Goal: Find specific page/section: Find specific page/section

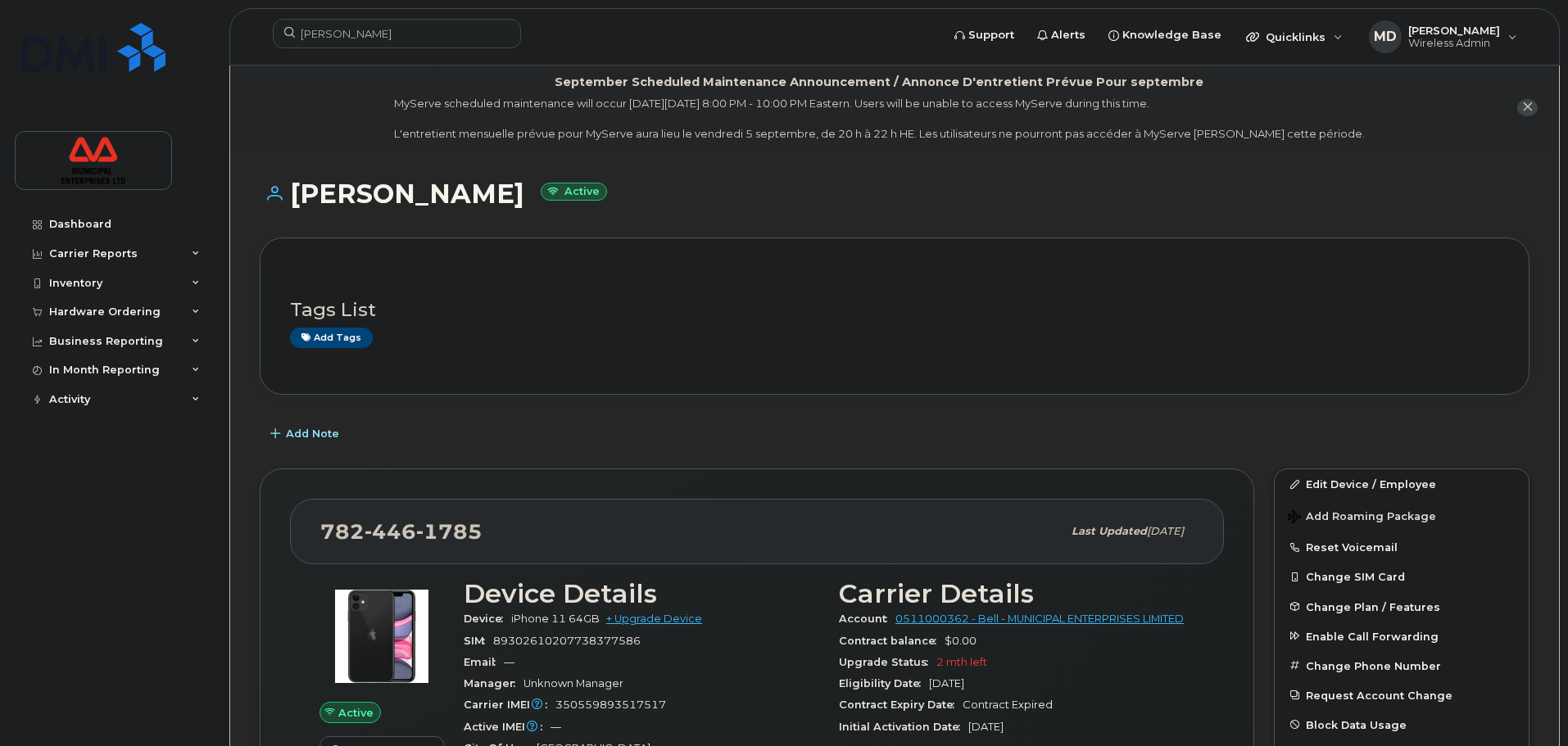
scroll to position [164, 0]
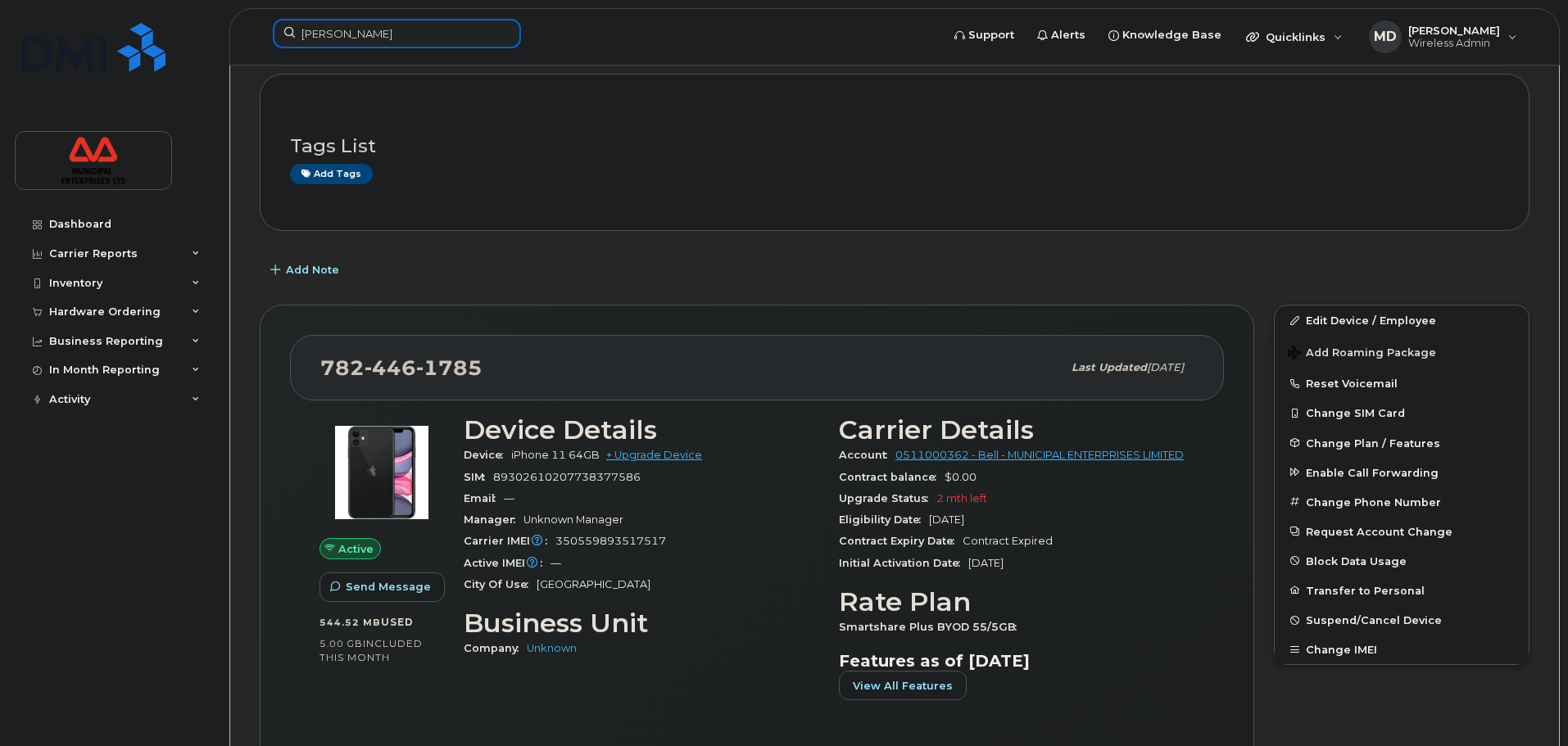
click at [437, 48] on input "[PERSON_NAME]" at bounding box center [396, 34] width 248 height 30
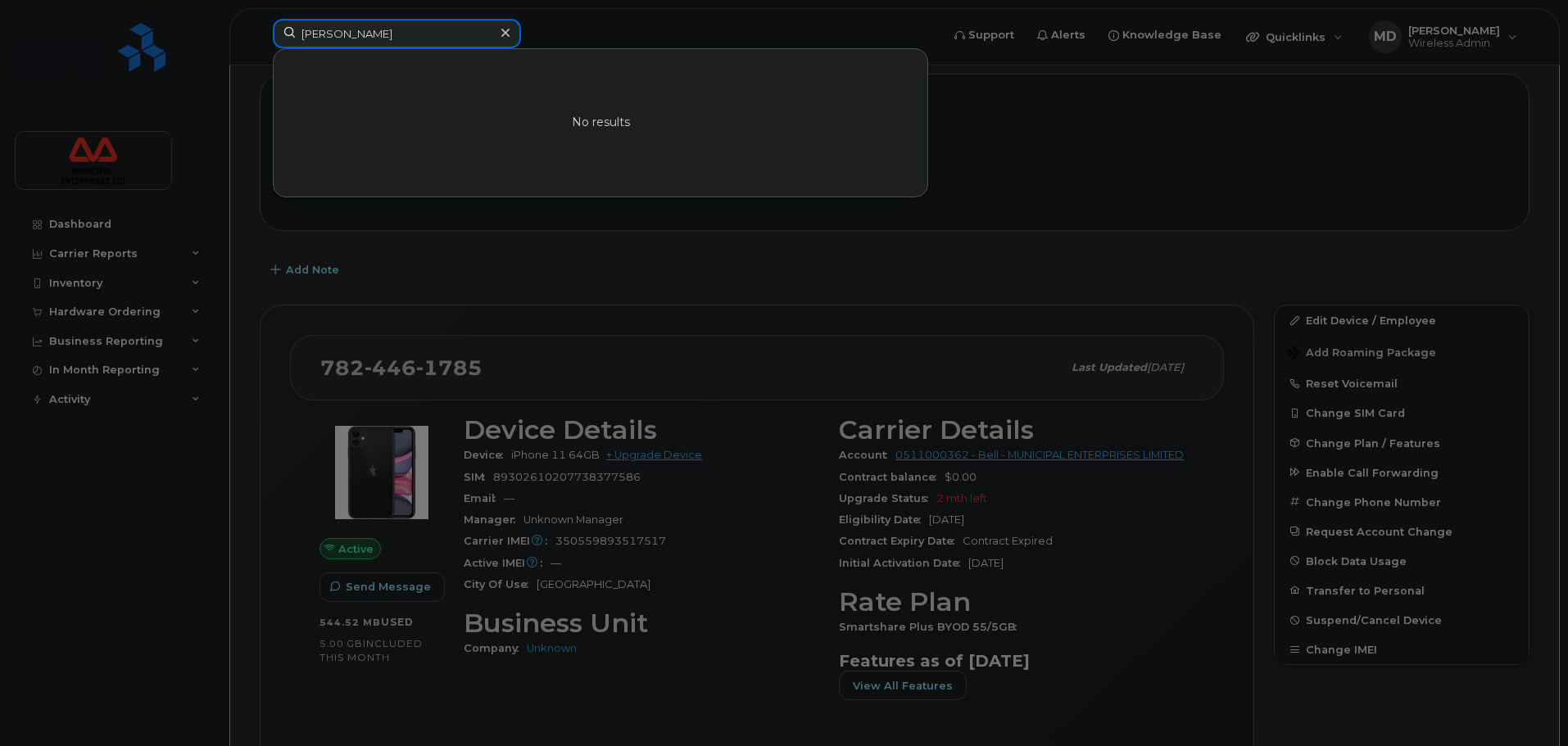
paste input "7826405266"
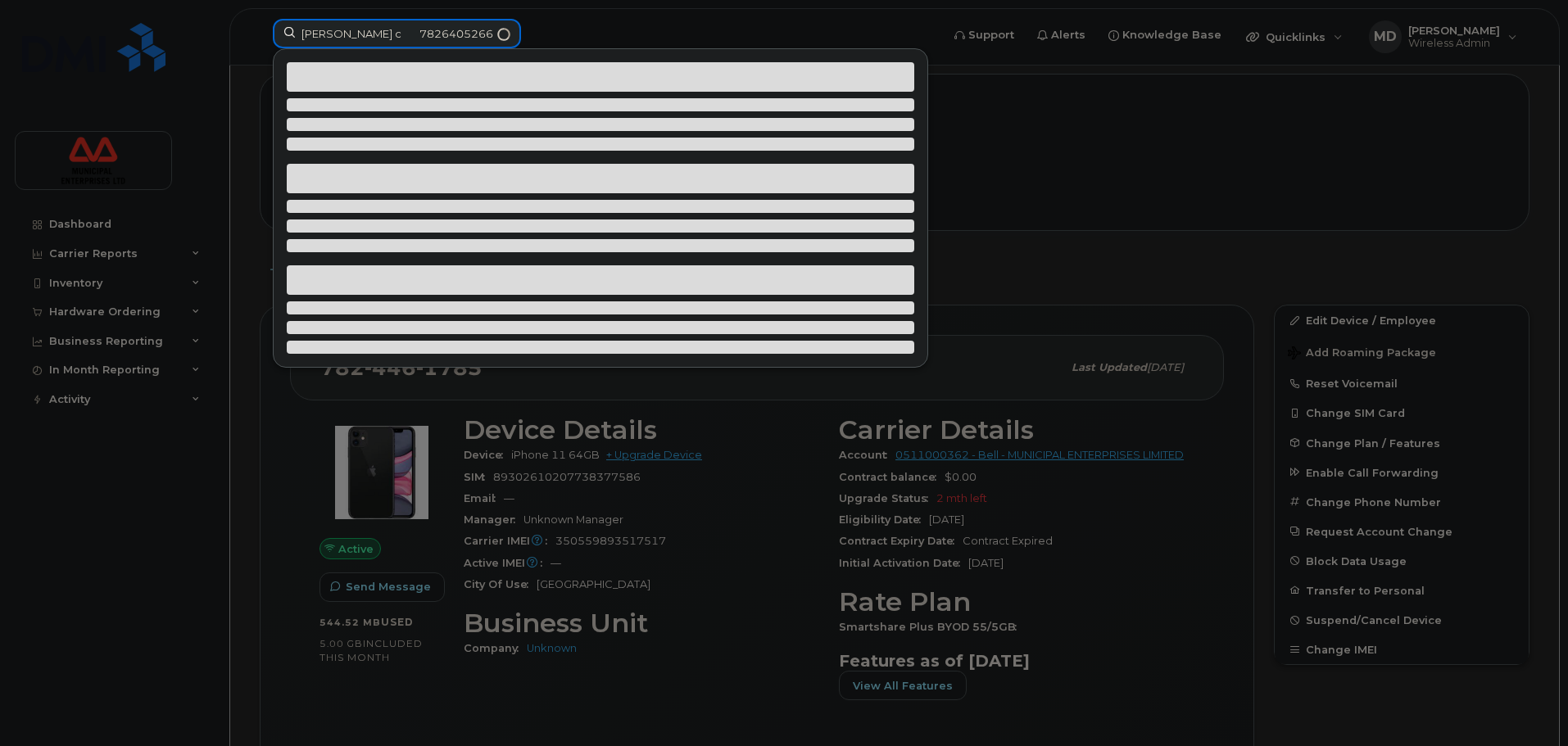
drag, startPoint x: 448, startPoint y: 26, endPoint x: 16, endPoint y: 34, distance: 432.1
click at [260, 34] on div "[PERSON_NAME] c 7826405266" at bounding box center [601, 37] width 684 height 36
paste input
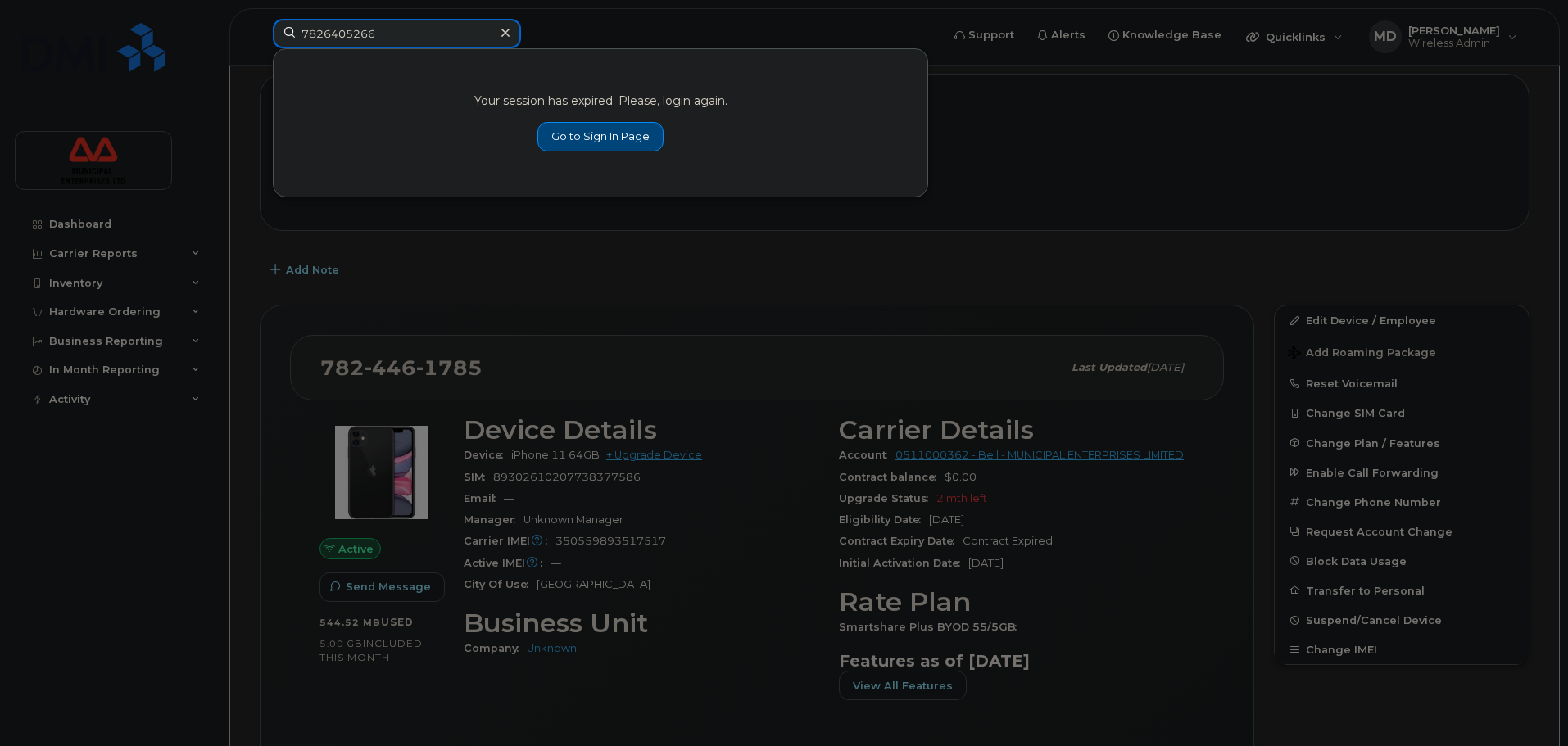
type input "7826405266"
click at [587, 135] on link "Go to Sign In Page" at bounding box center [600, 137] width 126 height 30
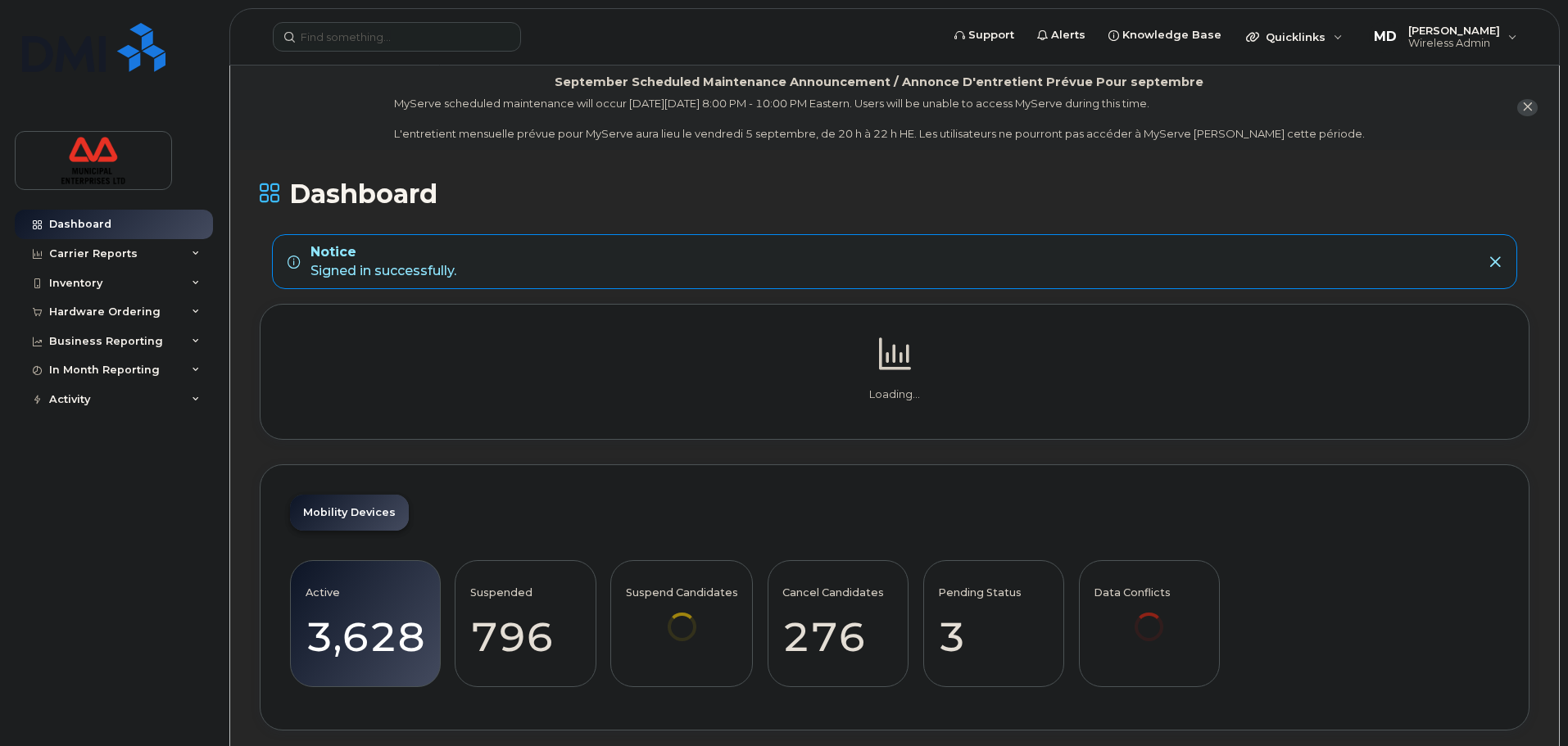
click at [382, 8] on div "Support Alerts Knowledge Base Quicklinks Suspend / Cancel Device Change SIM Car…" at bounding box center [894, 37] width 1330 height 58
click at [384, 18] on header "Support Alerts Knowledge Base Quicklinks Suspend / Cancel Device Change SIM Car…" at bounding box center [894, 37] width 1330 height 58
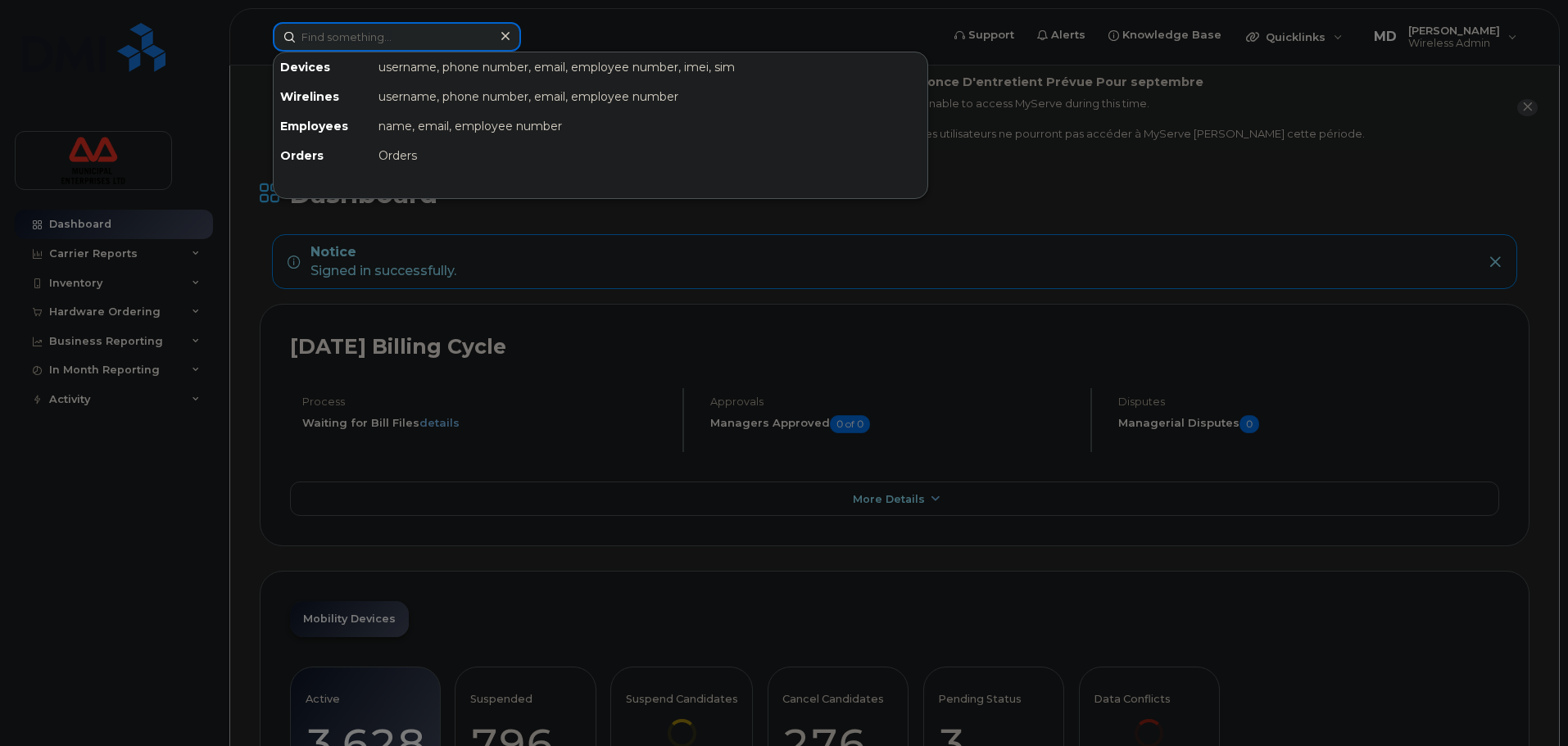
click at [334, 40] on input at bounding box center [396, 37] width 248 height 30
paste input "7826405266"
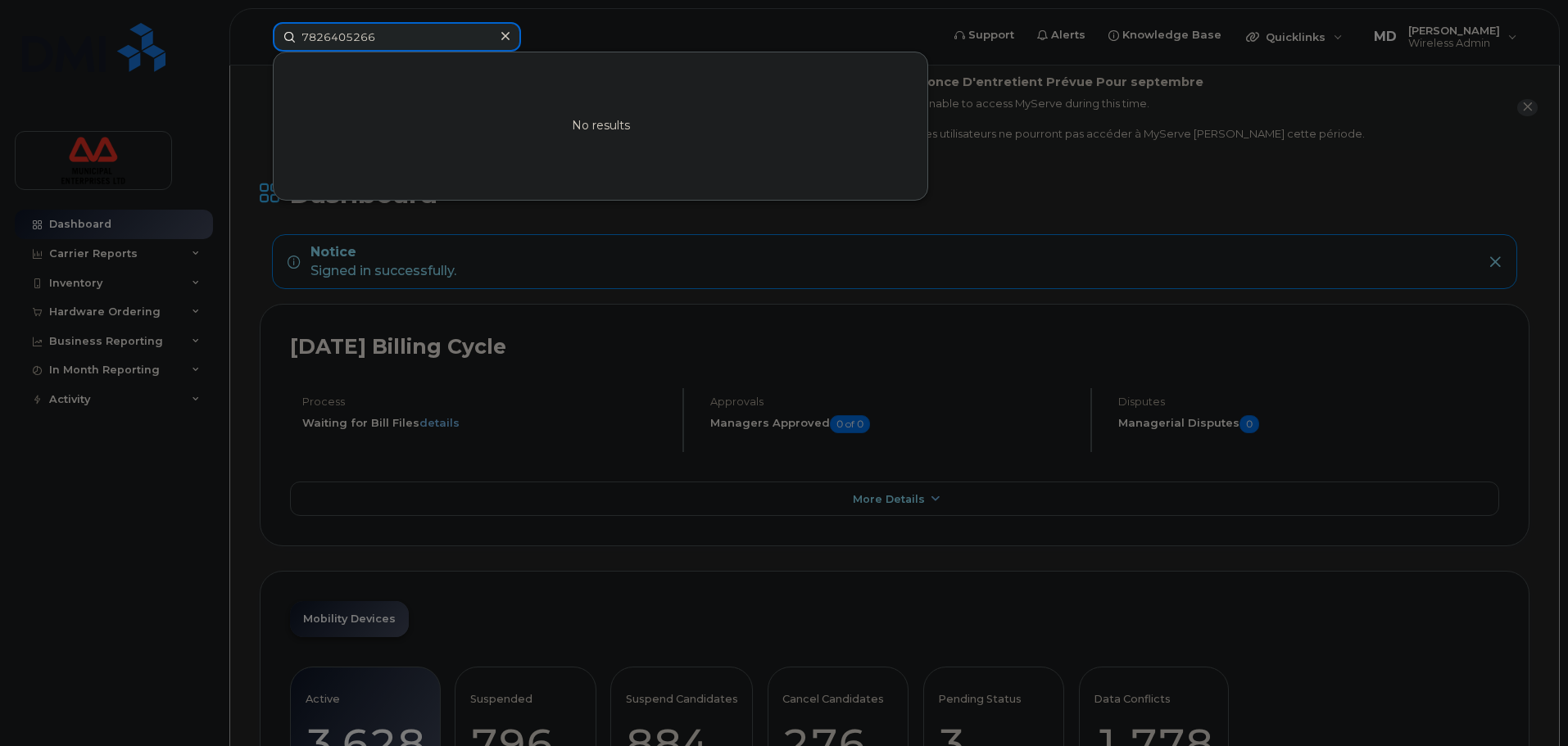
click at [323, 35] on input "7826405266" at bounding box center [396, 37] width 248 height 30
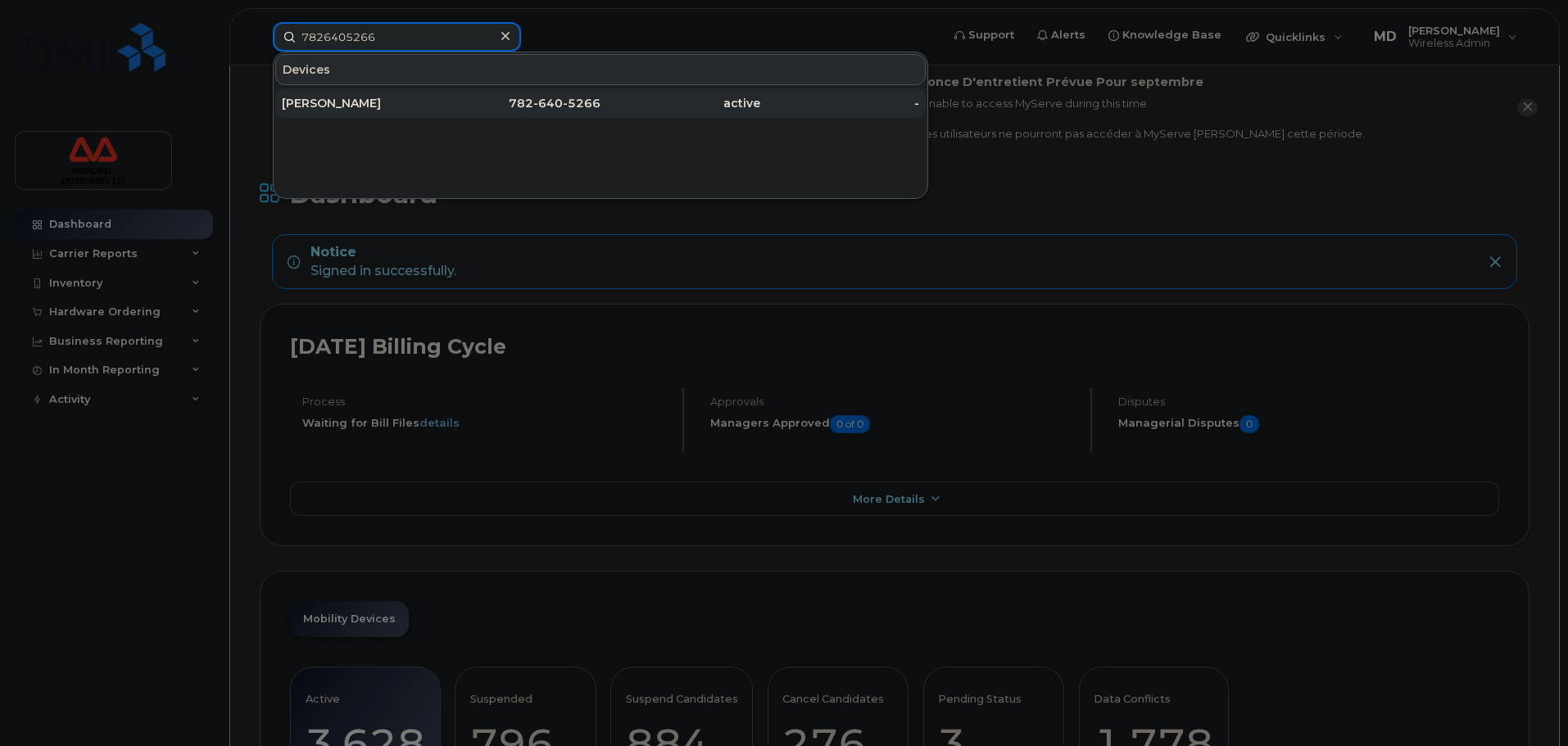
type input "7826405266"
click at [577, 104] on span "5266" at bounding box center [583, 102] width 33 height 15
